Goal: Task Accomplishment & Management: Use online tool/utility

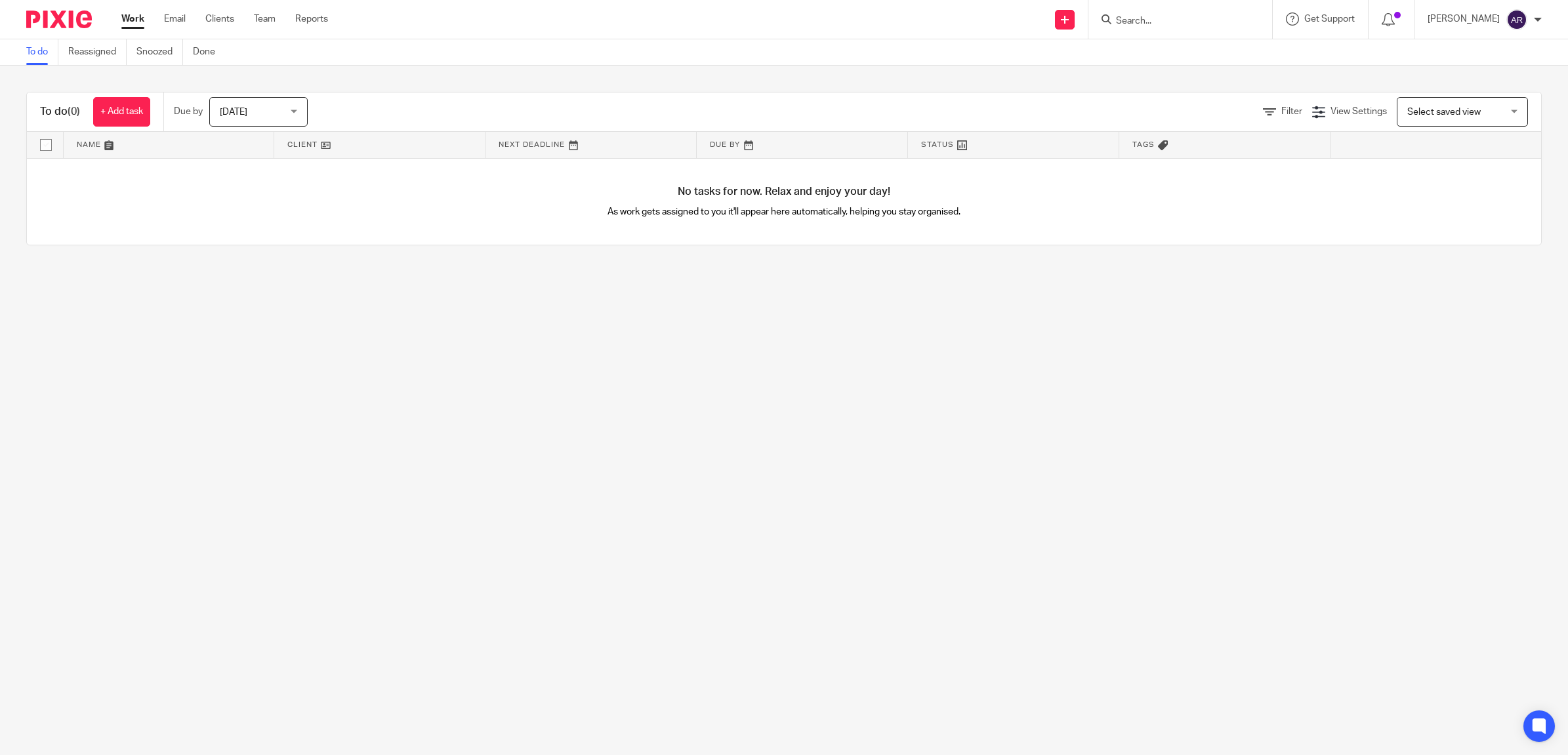
click at [1185, 18] on input "Search" at bounding box center [1173, 22] width 118 height 12
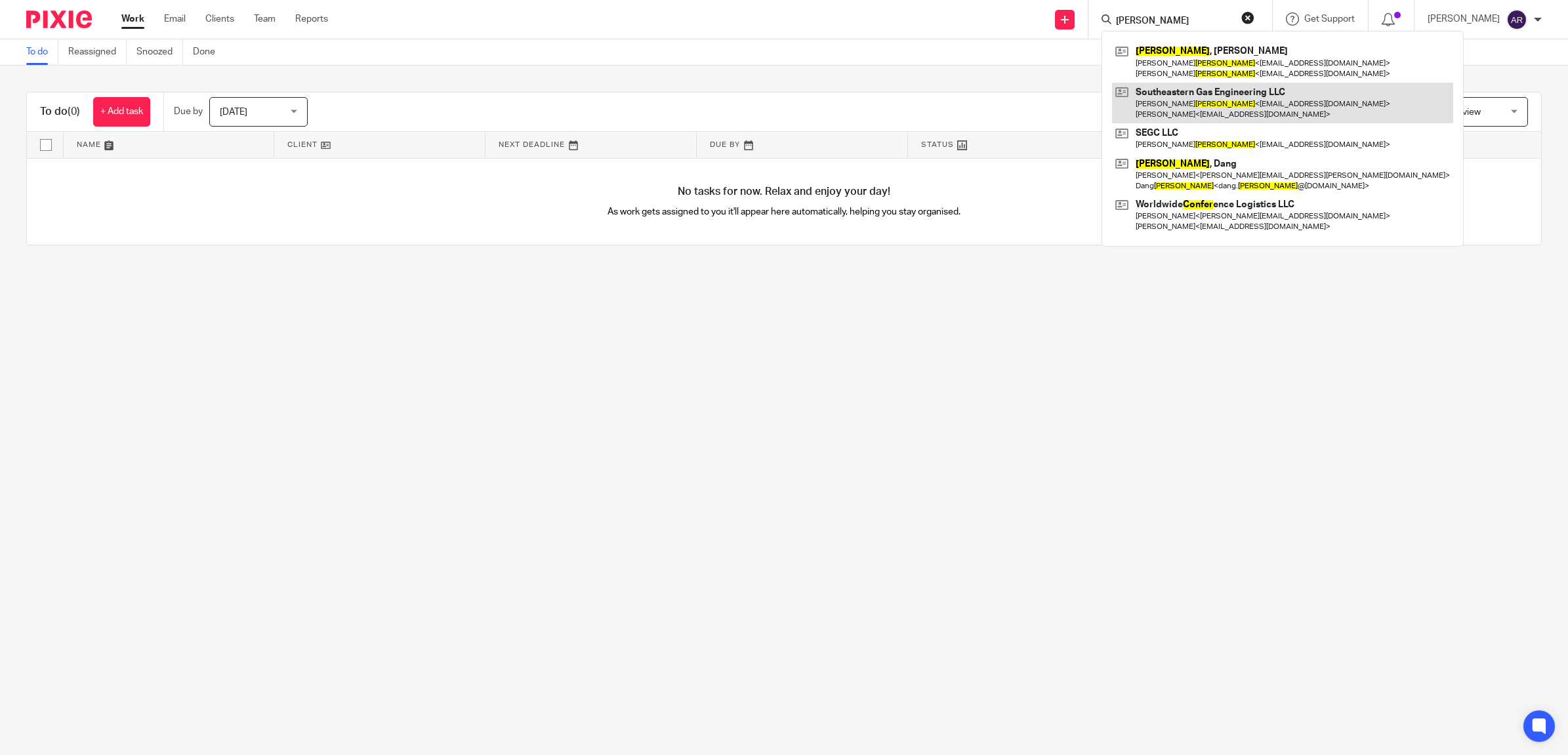
type input "[PERSON_NAME]"
click at [1220, 95] on link at bounding box center [1282, 103] width 341 height 41
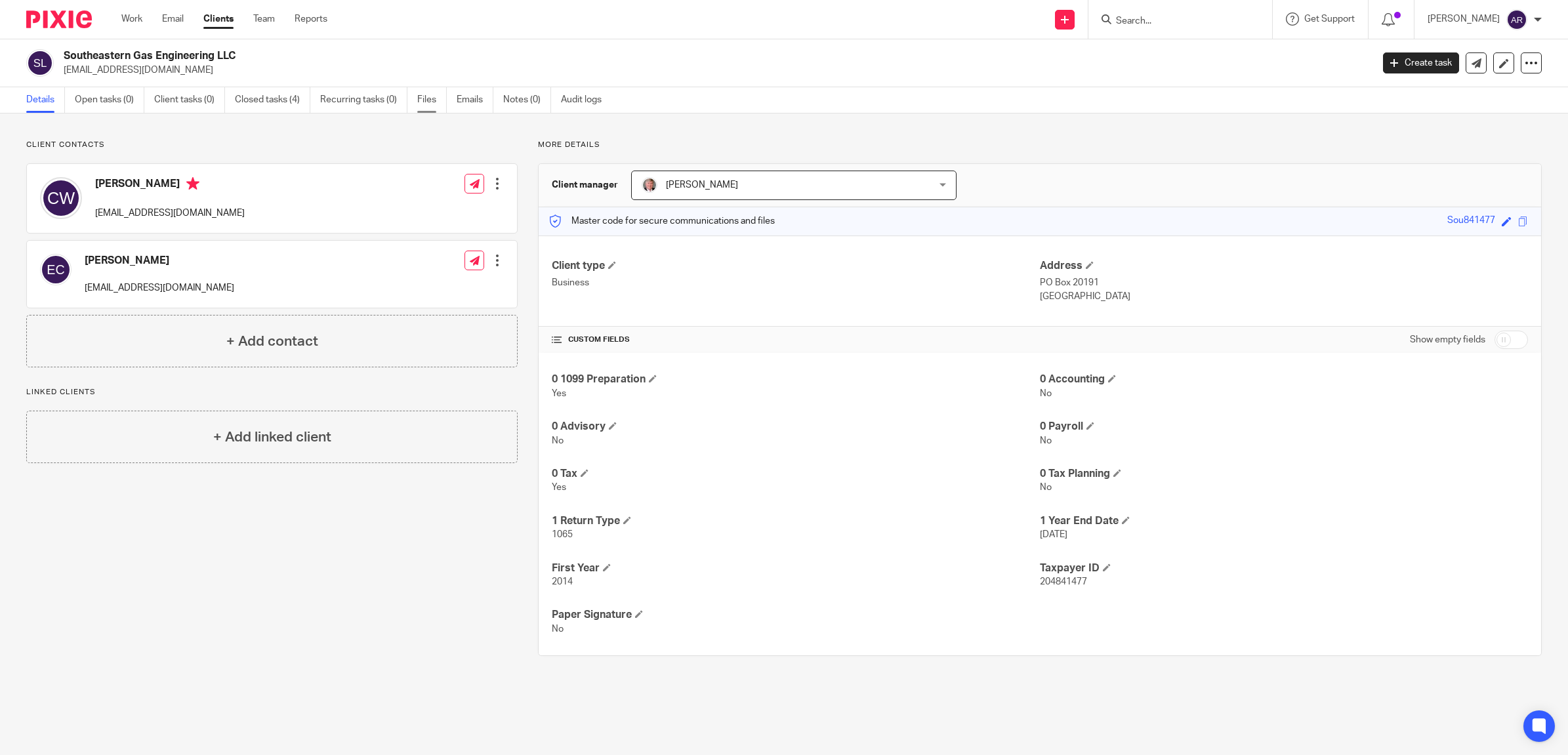
click at [424, 102] on link "Files" at bounding box center [432, 100] width 29 height 25
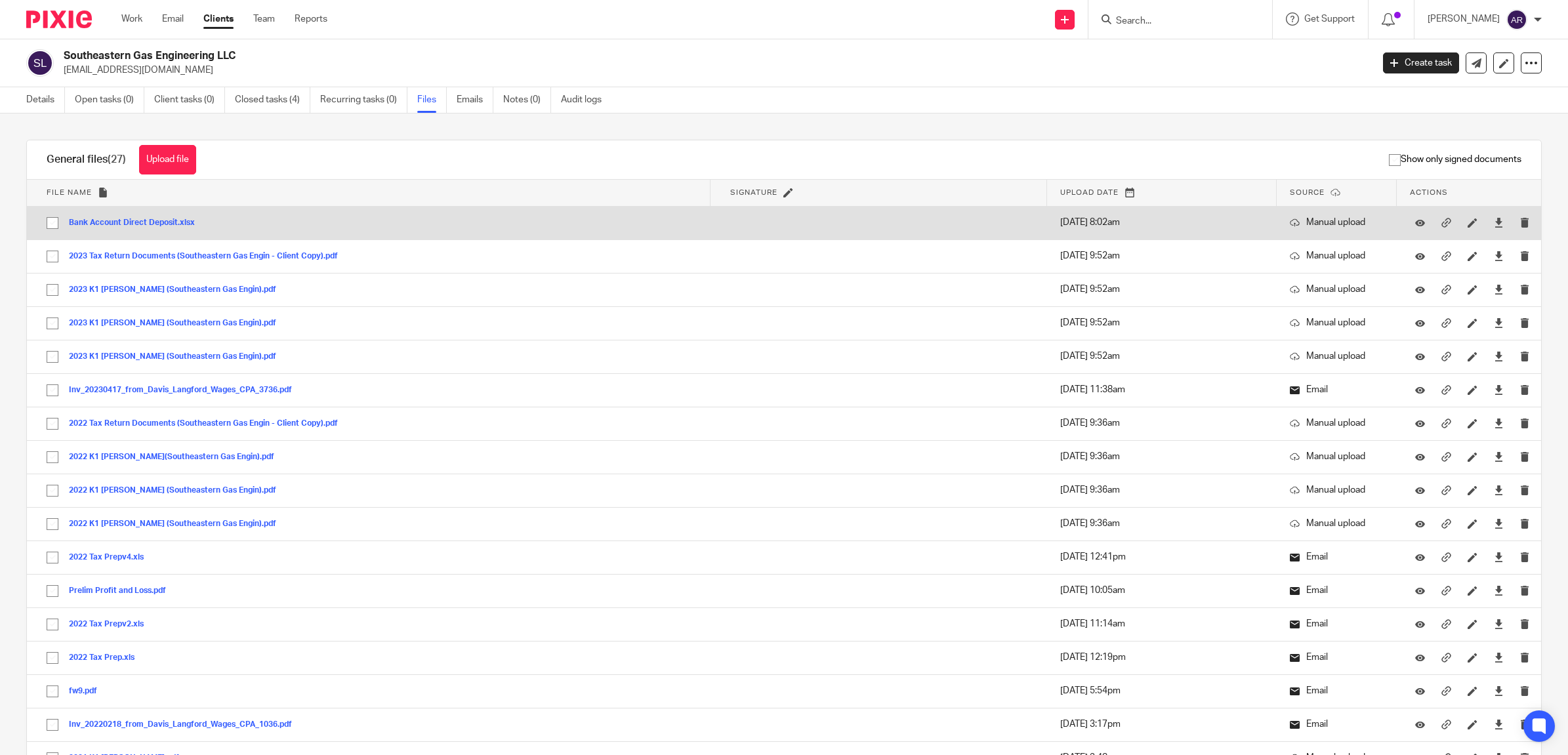
click at [162, 220] on button "Bank Account Direct Deposit.xlsx" at bounding box center [136, 223] width 136 height 9
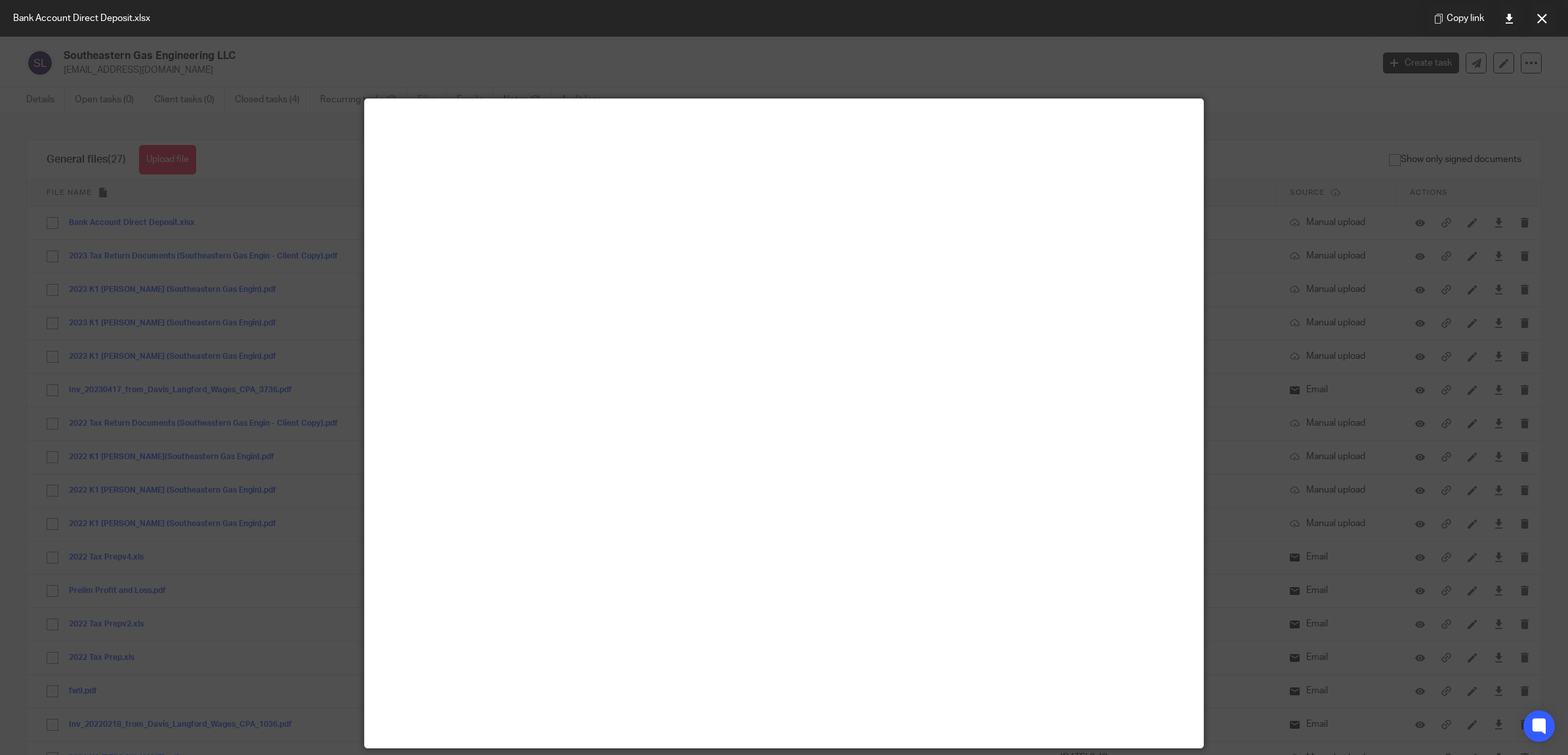
click at [1243, 103] on div at bounding box center [784, 378] width 1568 height 755
click at [1225, 55] on div at bounding box center [784, 378] width 1568 height 755
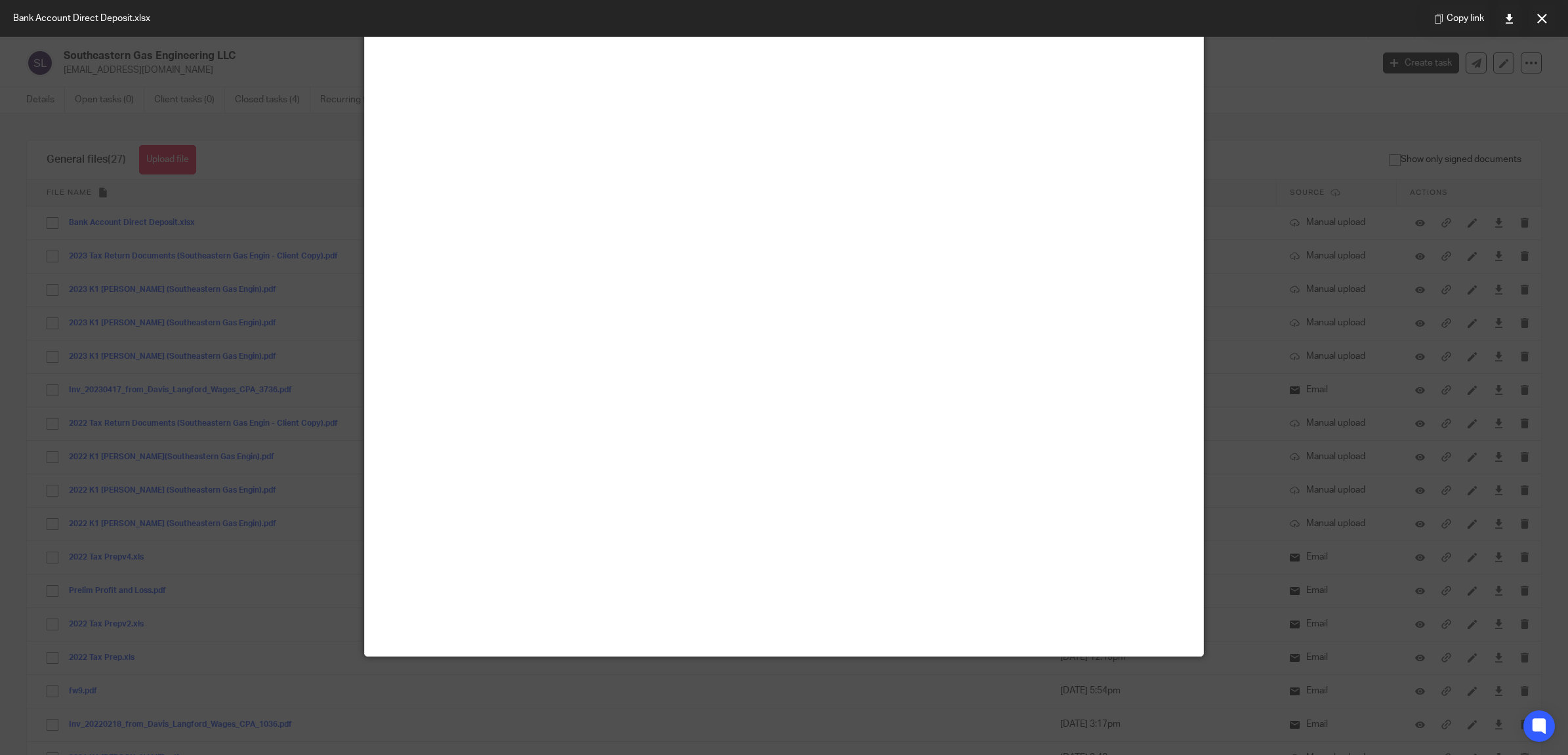
click at [1249, 498] on div at bounding box center [784, 378] width 1568 height 755
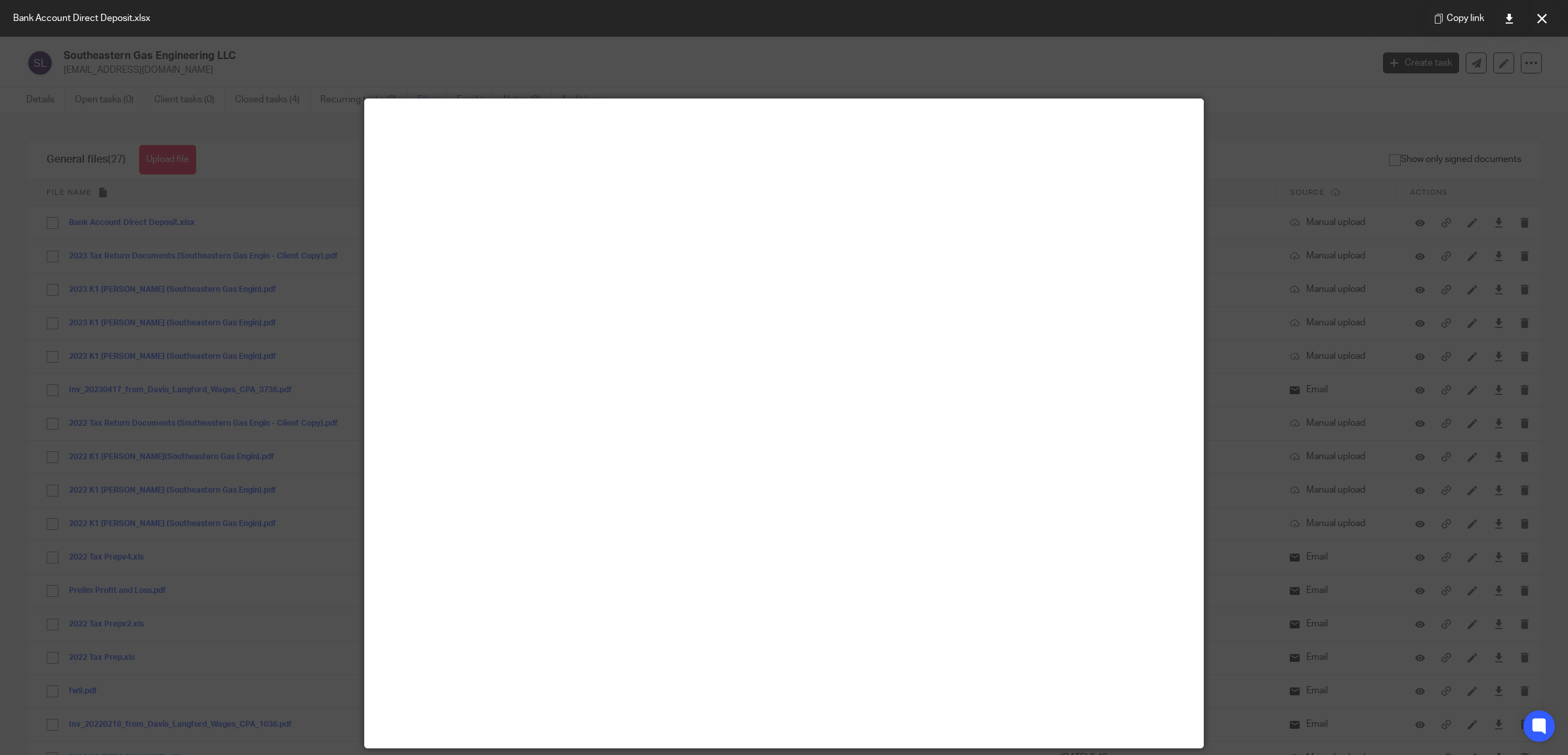
click at [1239, 92] on div at bounding box center [784, 378] width 1568 height 755
click at [1054, 63] on div at bounding box center [784, 378] width 1568 height 755
click at [361, 60] on div at bounding box center [784, 378] width 1568 height 755
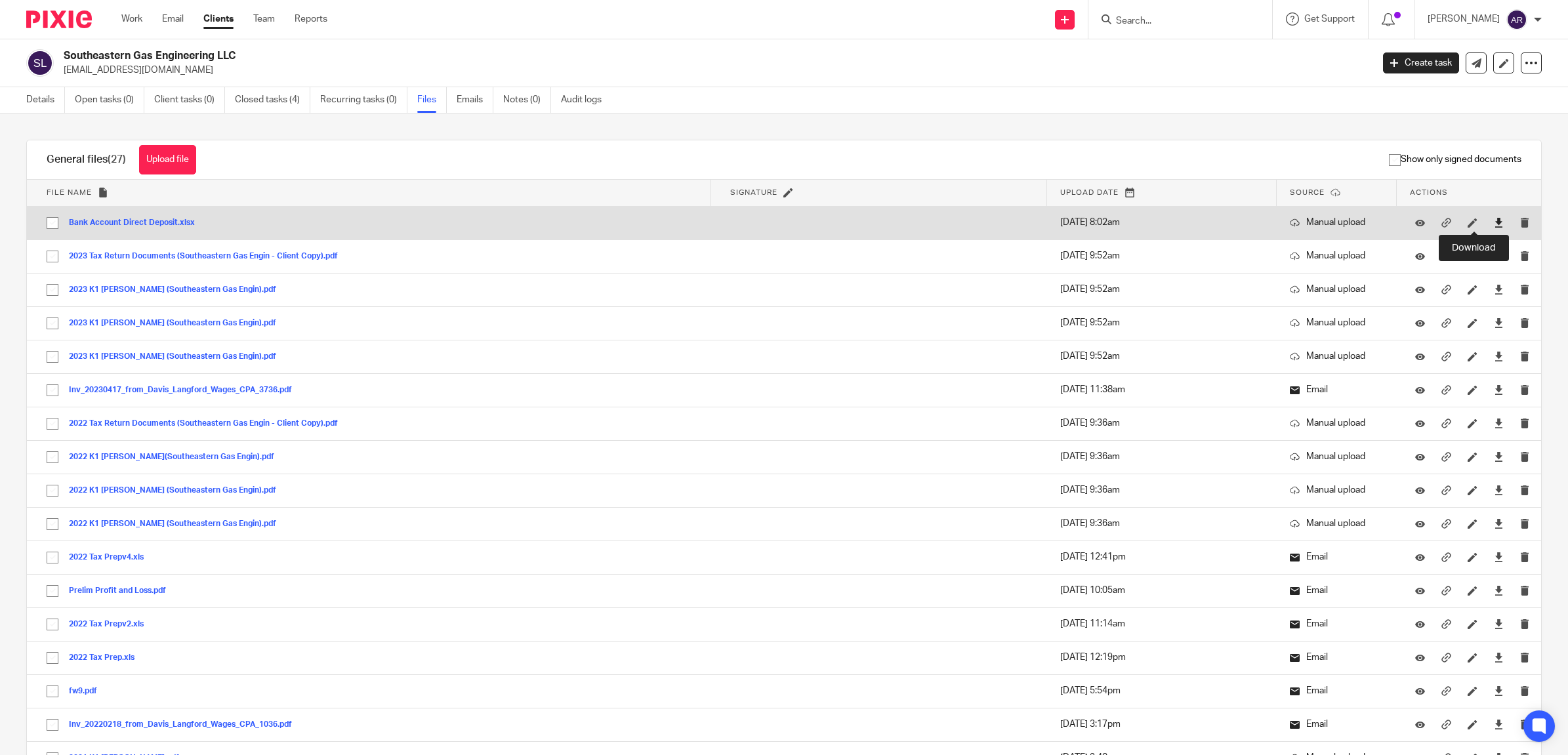
click at [1494, 222] on icon at bounding box center [1499, 222] width 10 height 10
